Goal: Task Accomplishment & Management: Manage account settings

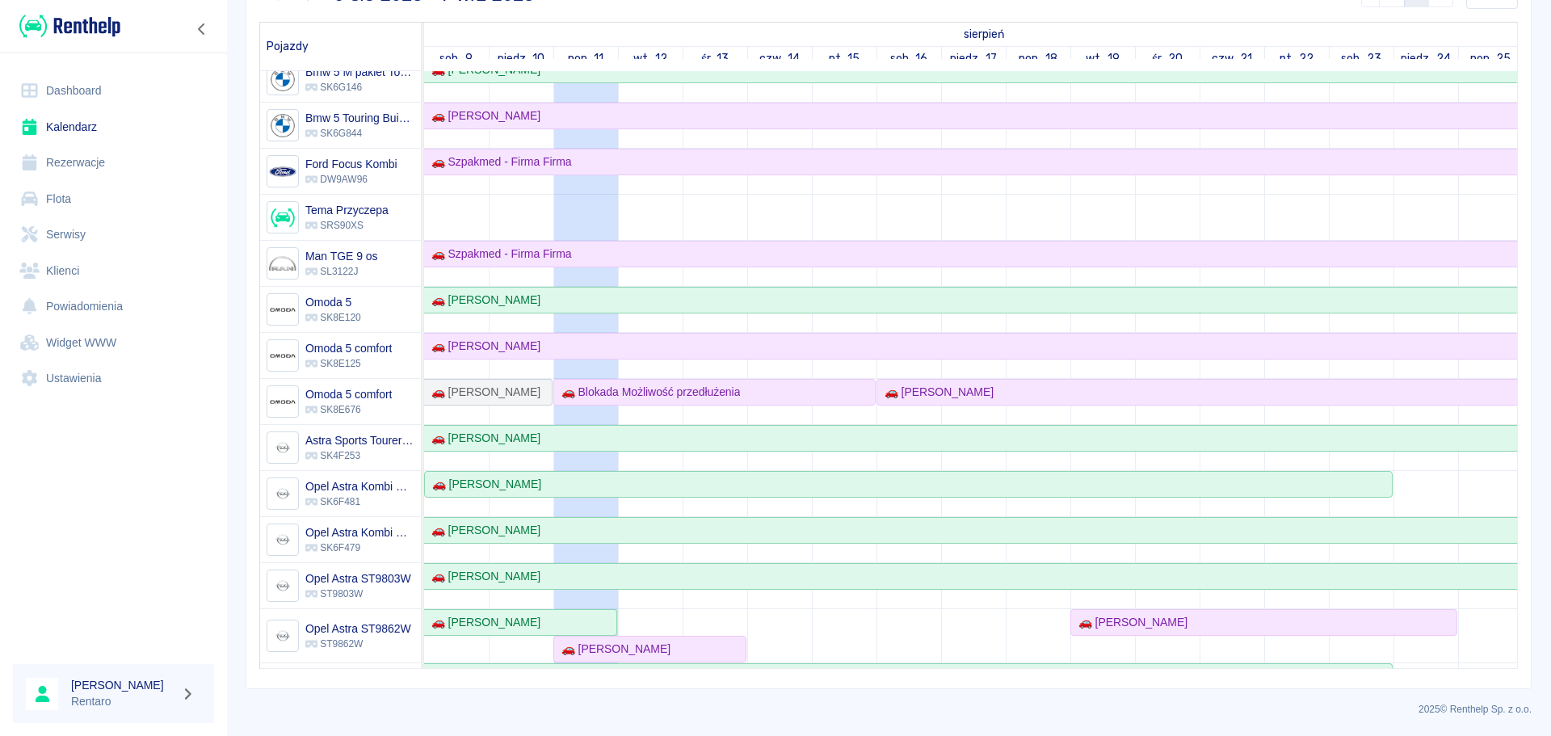
scroll to position [303, 0]
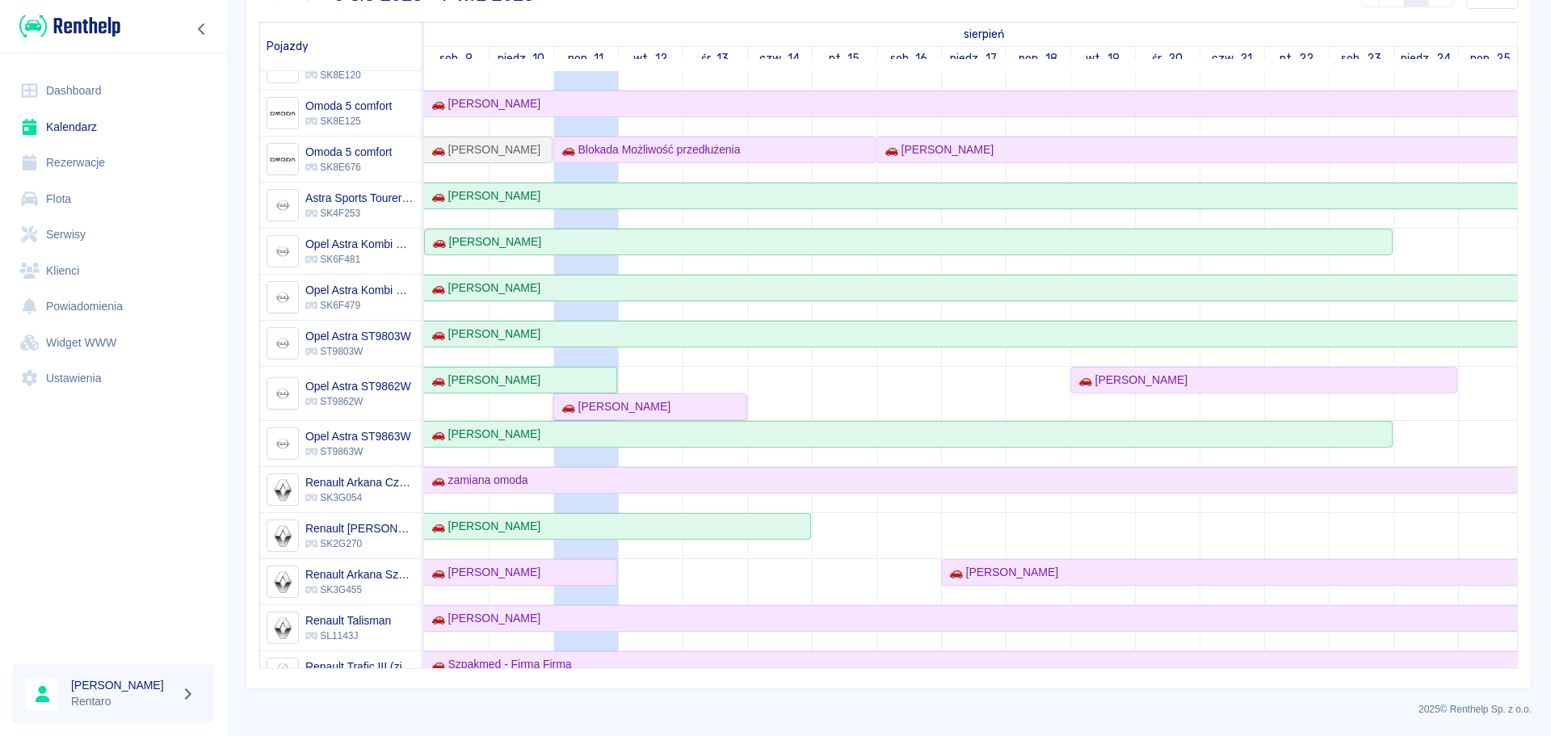
click at [629, 403] on div "🚗 Roman Sechuk" at bounding box center [612, 406] width 115 height 17
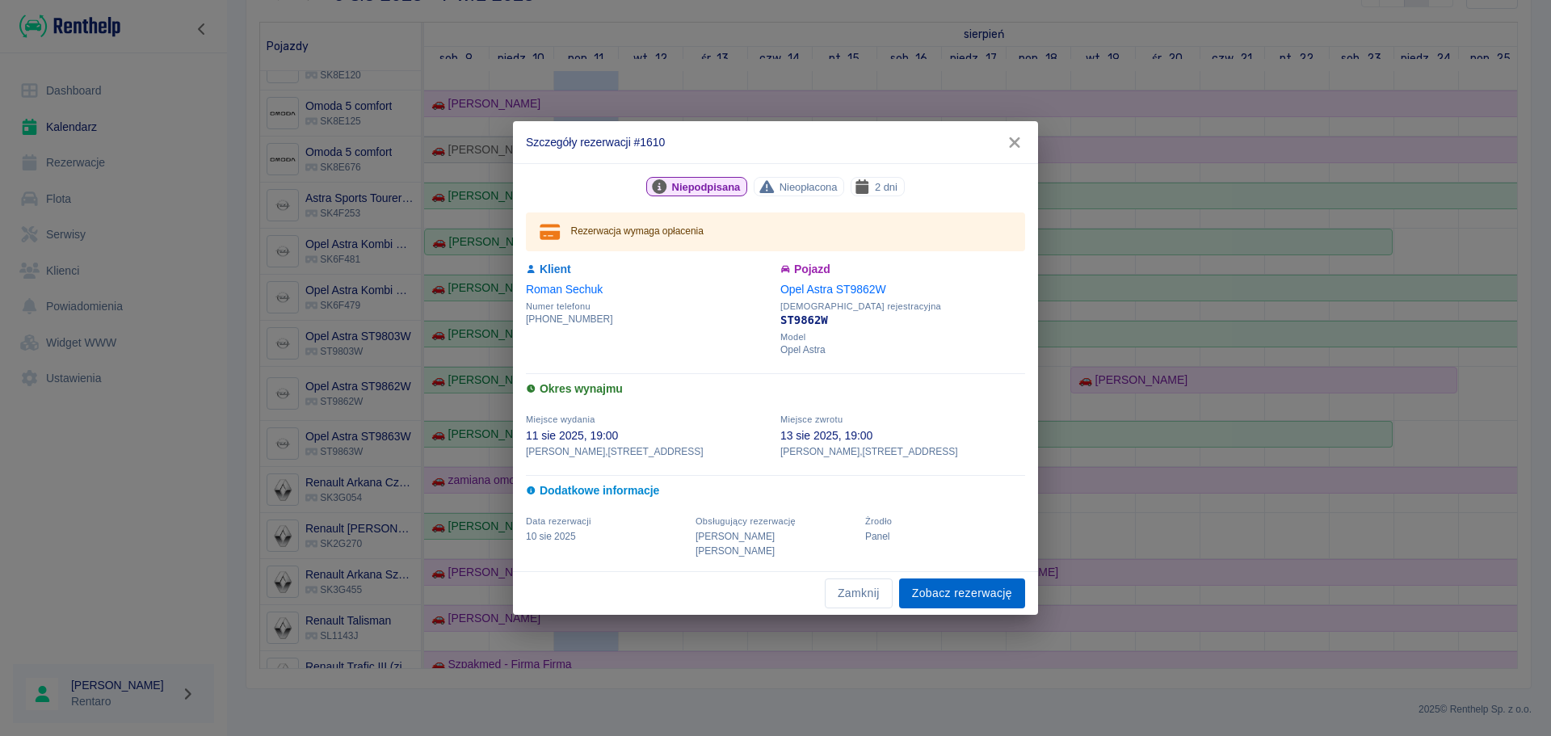
click at [930, 588] on link "Zobacz rezerwację" at bounding box center [962, 593] width 126 height 30
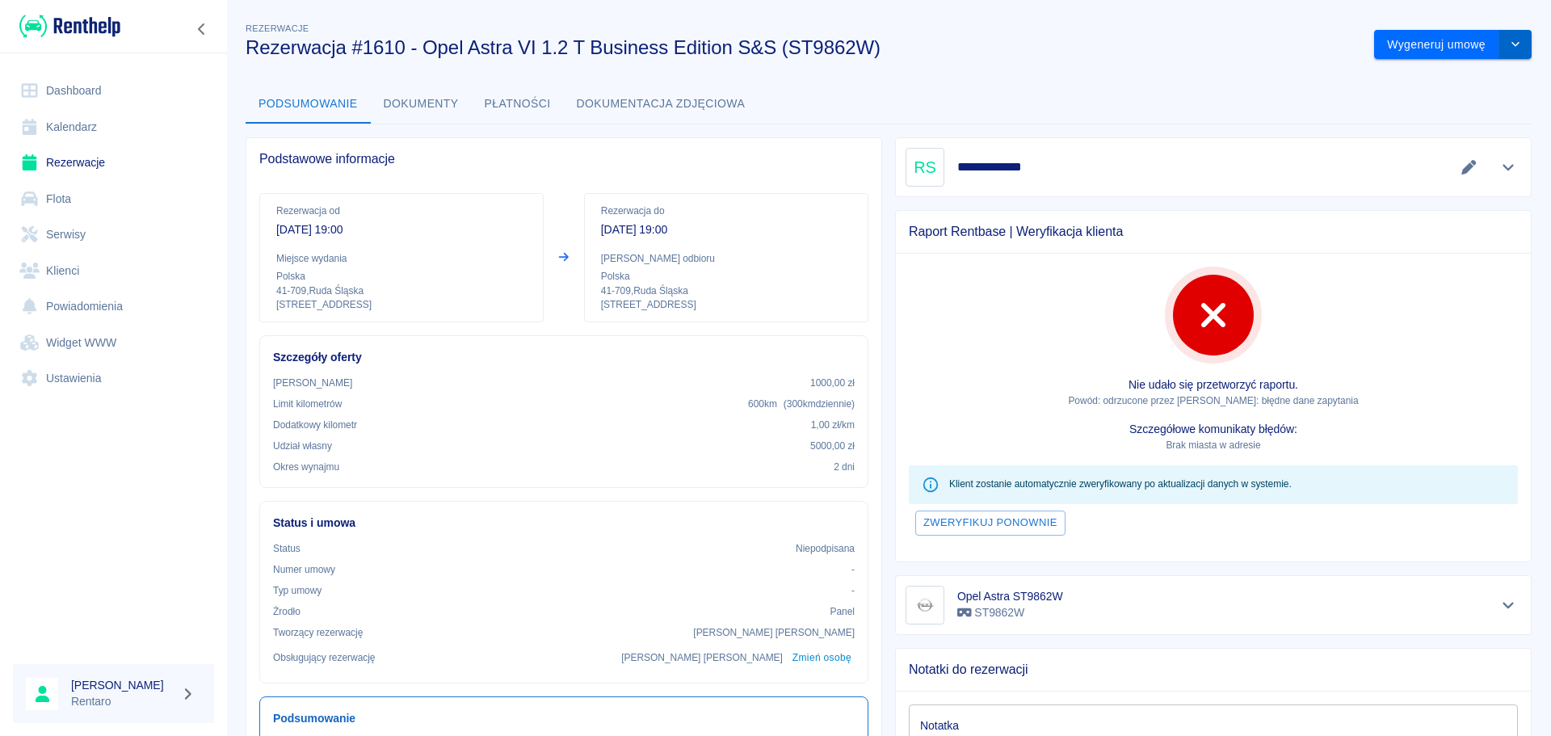
click at [1509, 44] on icon "drop-down" at bounding box center [1515, 44] width 13 height 10
click at [1434, 132] on li "Anuluj rezerwację" at bounding box center [1440, 132] width 131 height 27
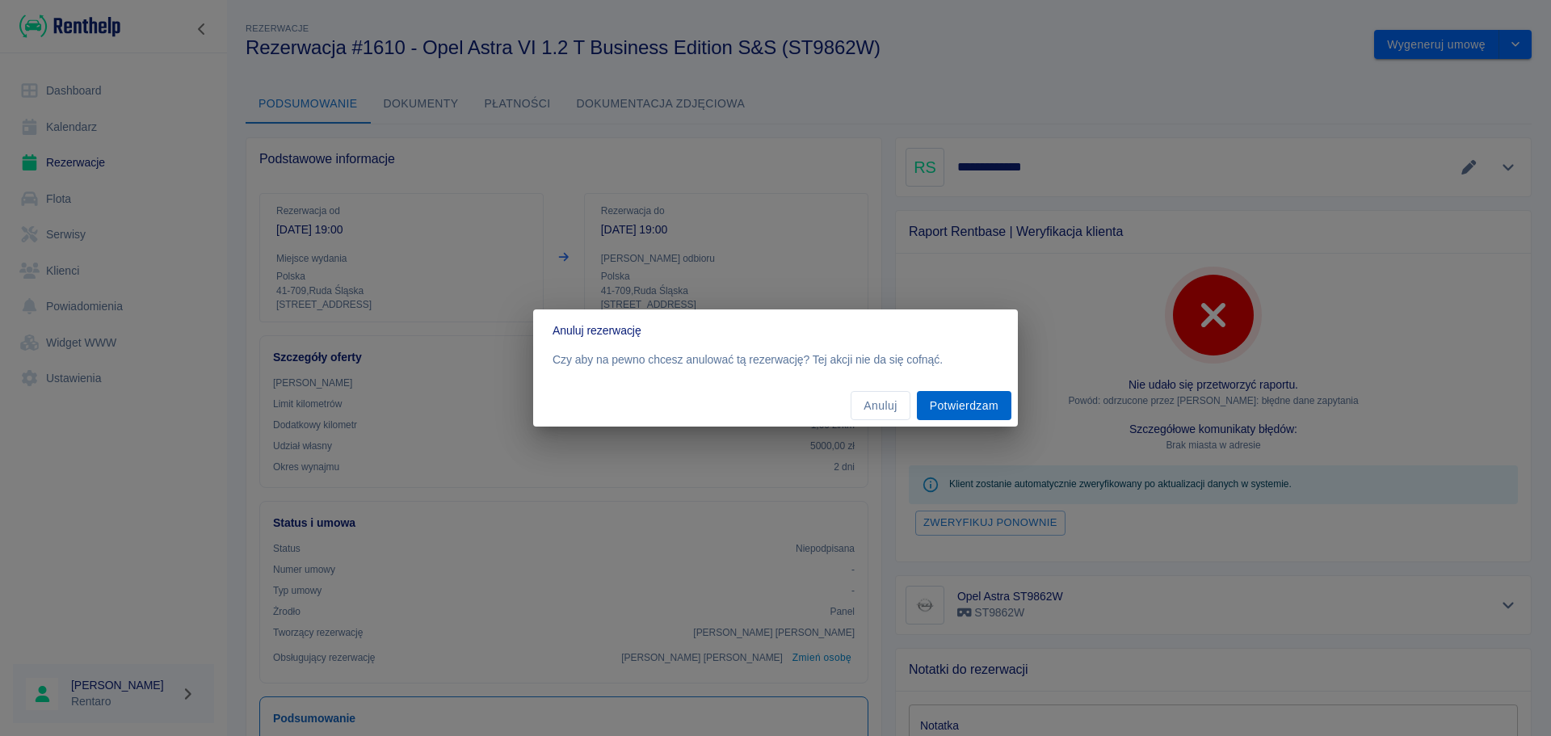
click at [954, 401] on button "Potwierdzam" at bounding box center [964, 406] width 94 height 30
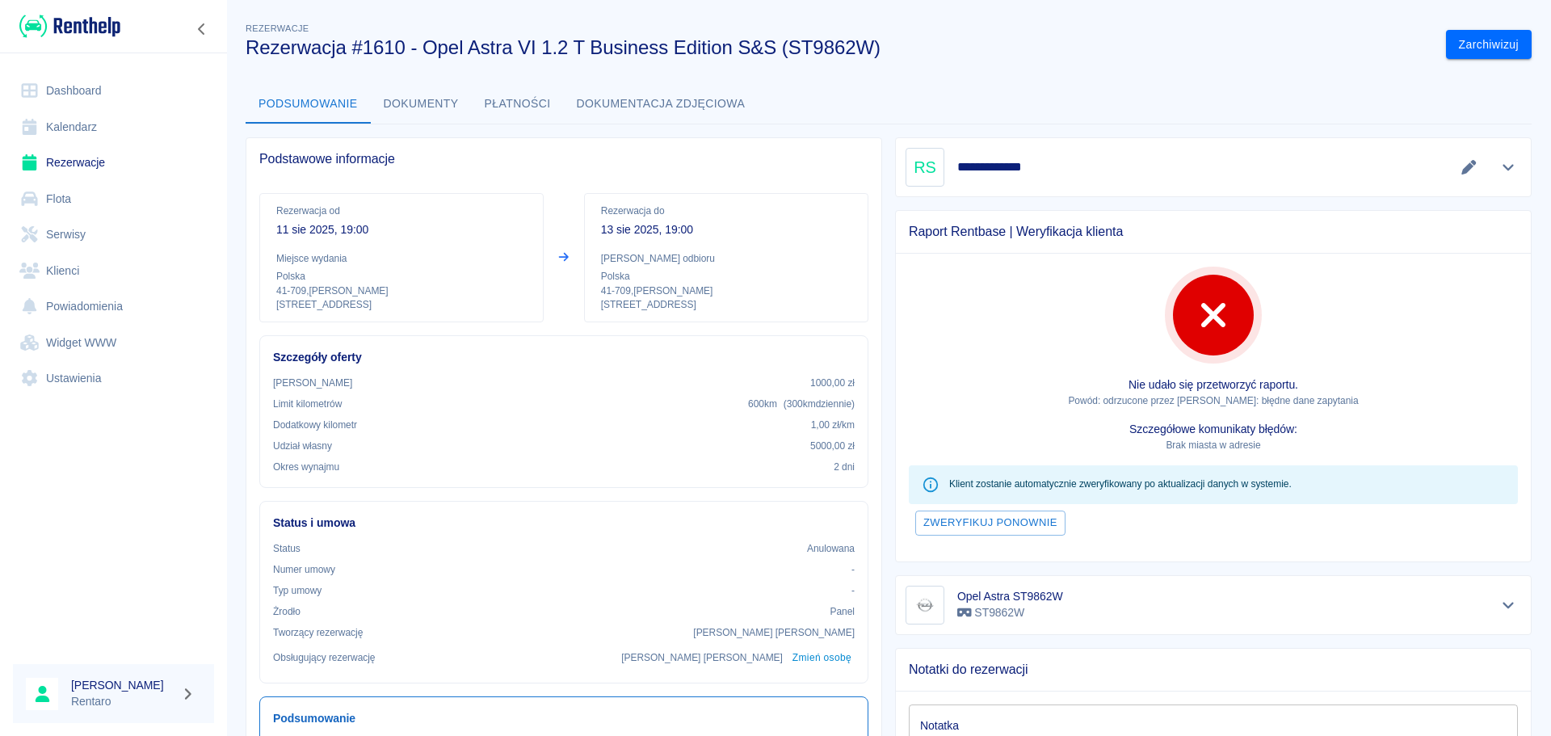
click at [1166, 107] on div "Podsumowanie Dokumenty Płatności Dokumentacja zdjęciowa" at bounding box center [889, 104] width 1286 height 39
click at [107, 124] on link "Kalendarz" at bounding box center [113, 127] width 201 height 36
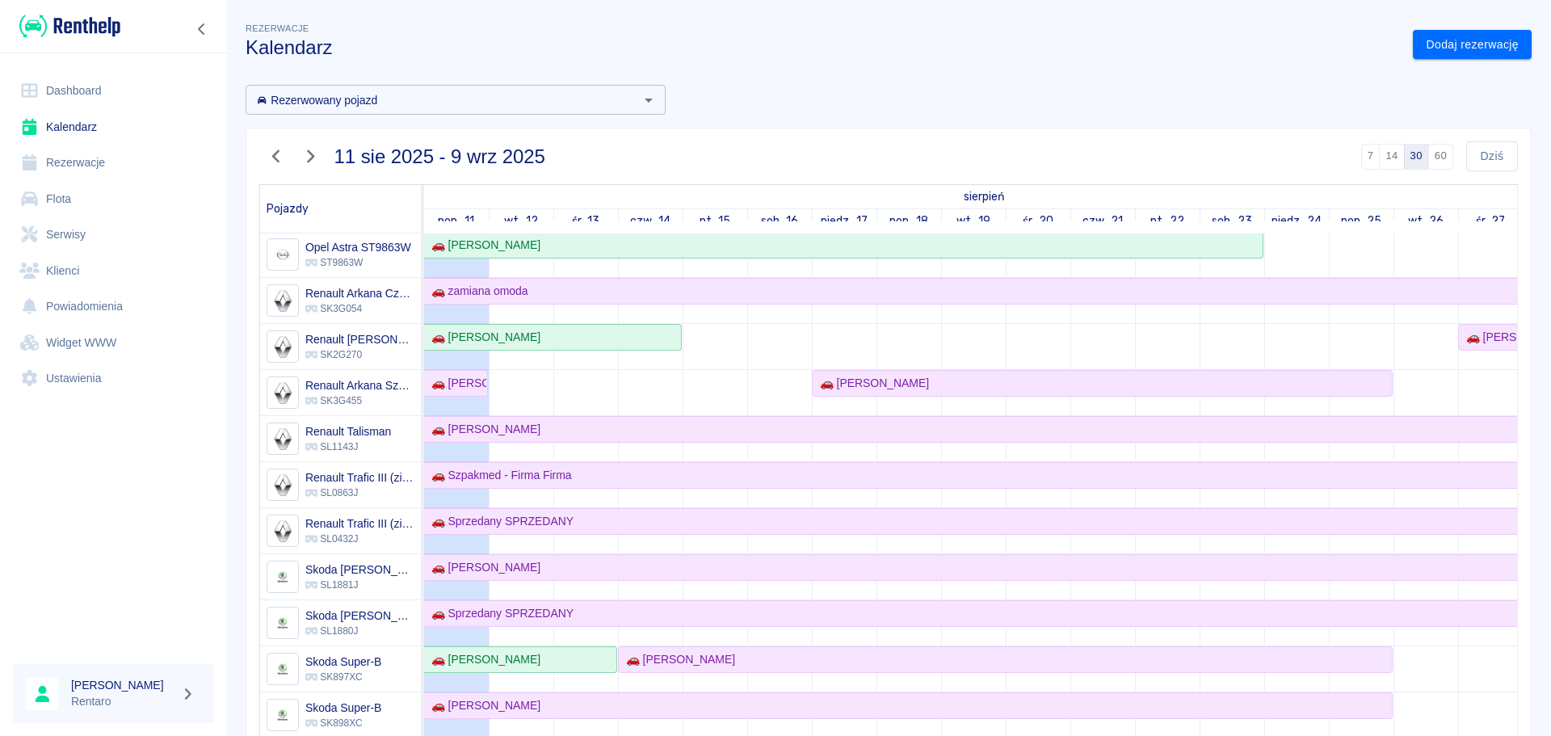
scroll to position [888, 0]
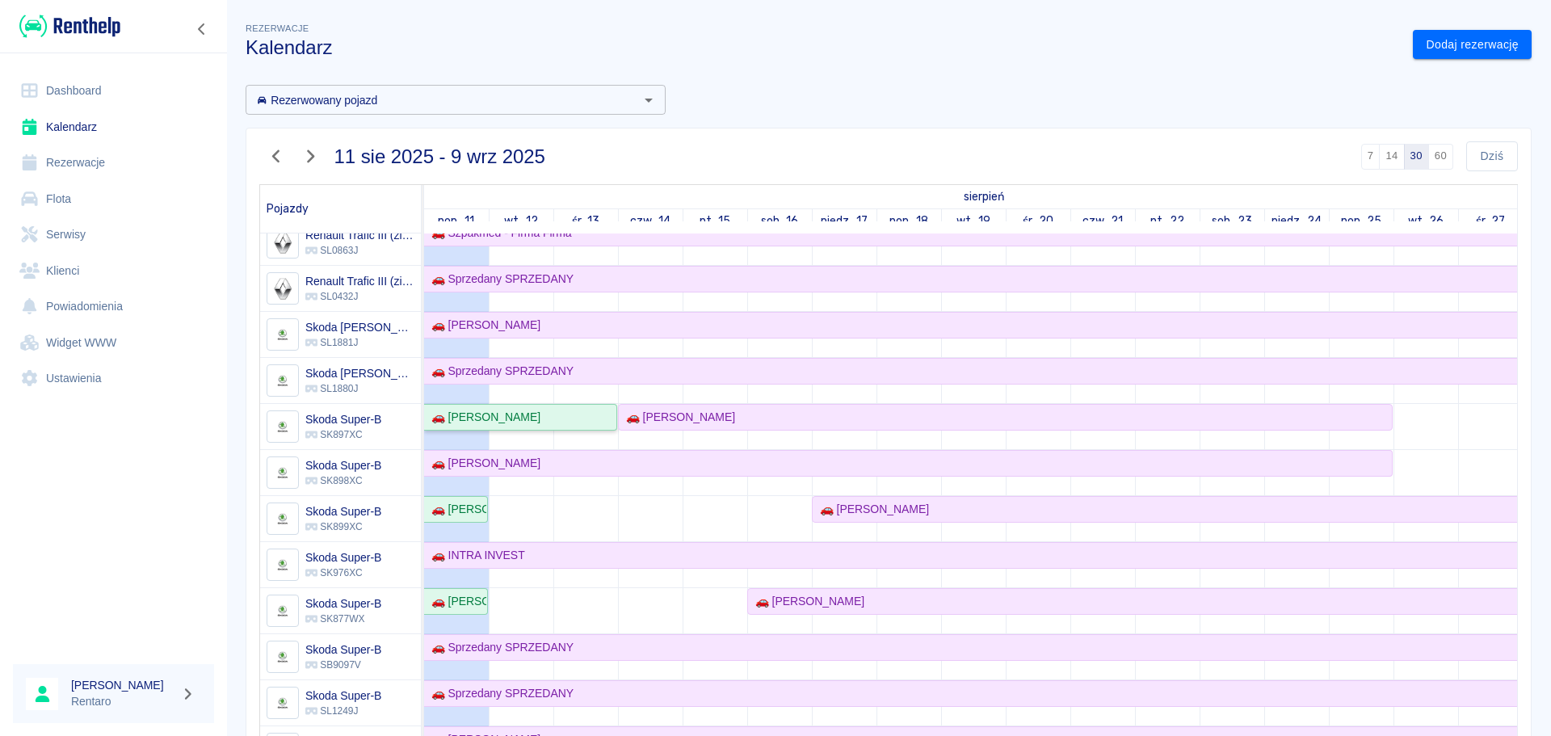
click at [499, 426] on link "🚗 [PERSON_NAME]" at bounding box center [520, 417] width 193 height 27
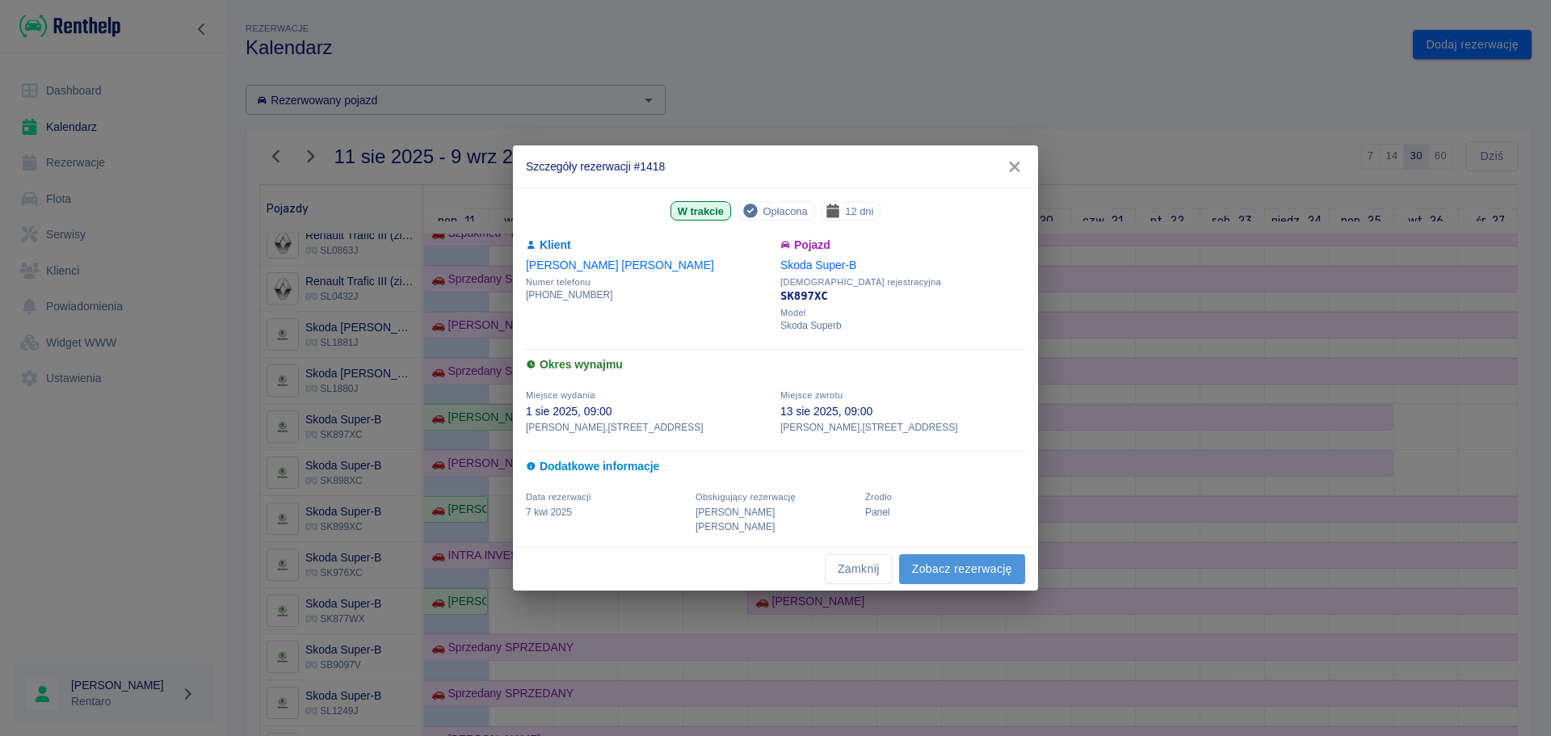
click at [958, 557] on link "Zobacz rezerwację" at bounding box center [962, 569] width 126 height 30
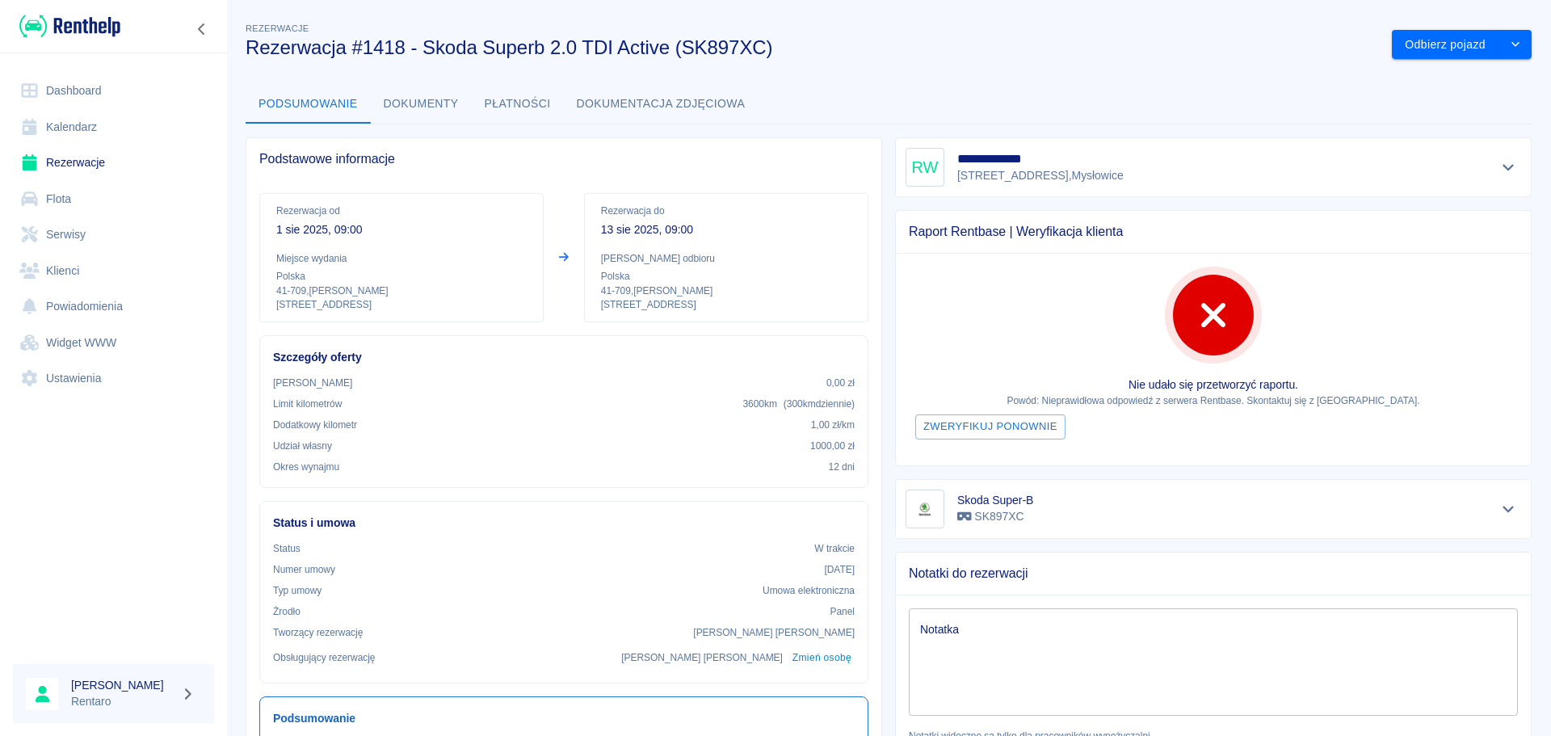
click at [513, 105] on button "Płatności" at bounding box center [518, 104] width 92 height 39
